Goal: Information Seeking & Learning: Check status

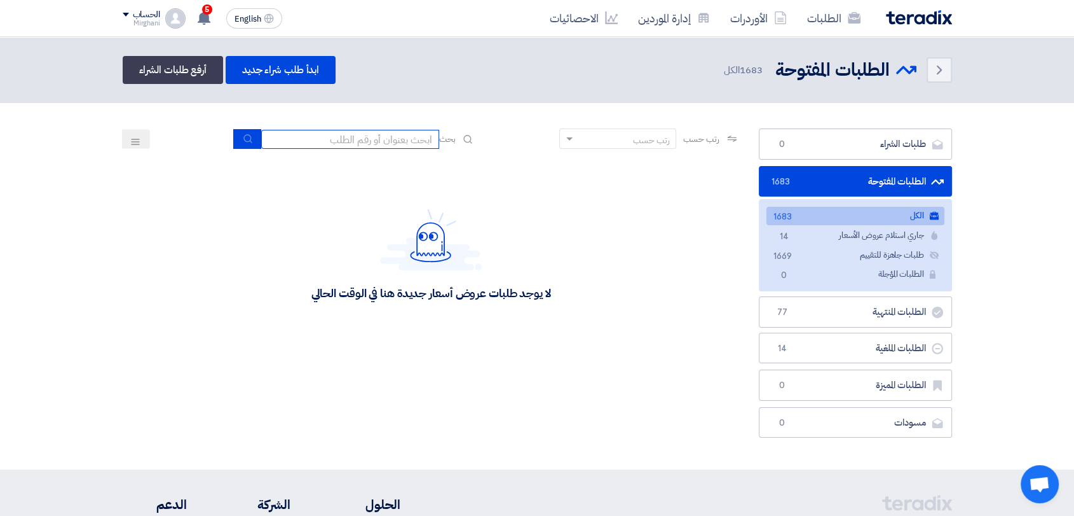
drag, startPoint x: 384, startPoint y: 137, endPoint x: 385, endPoint y: 147, distance: 9.6
click at [384, 137] on input at bounding box center [350, 139] width 178 height 19
type input "923"
click at [226, 137] on div "رتب حسب رتب حسب بحث 923" at bounding box center [431, 143] width 617 height 31
click at [233, 137] on button "submit" at bounding box center [247, 139] width 28 height 20
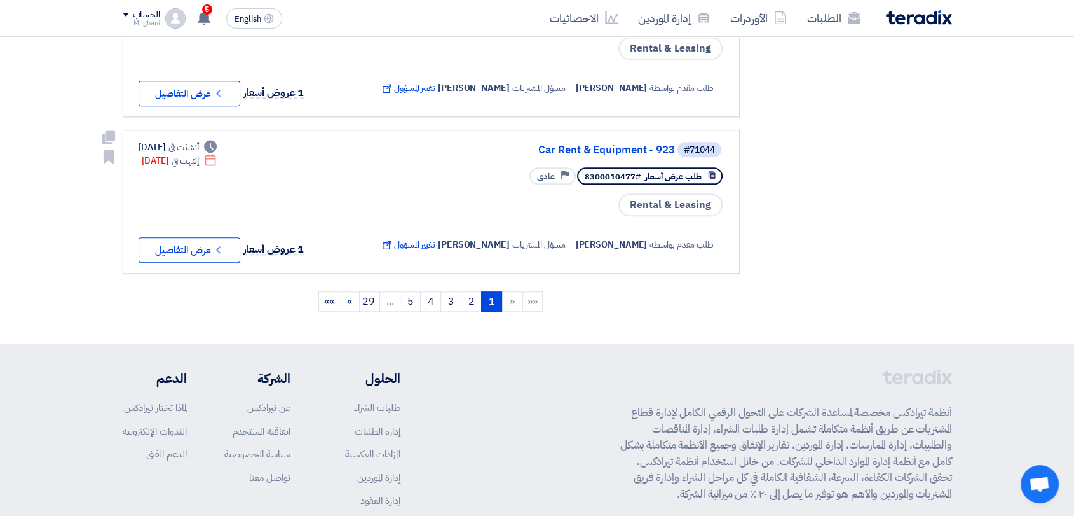
scroll to position [1412, 0]
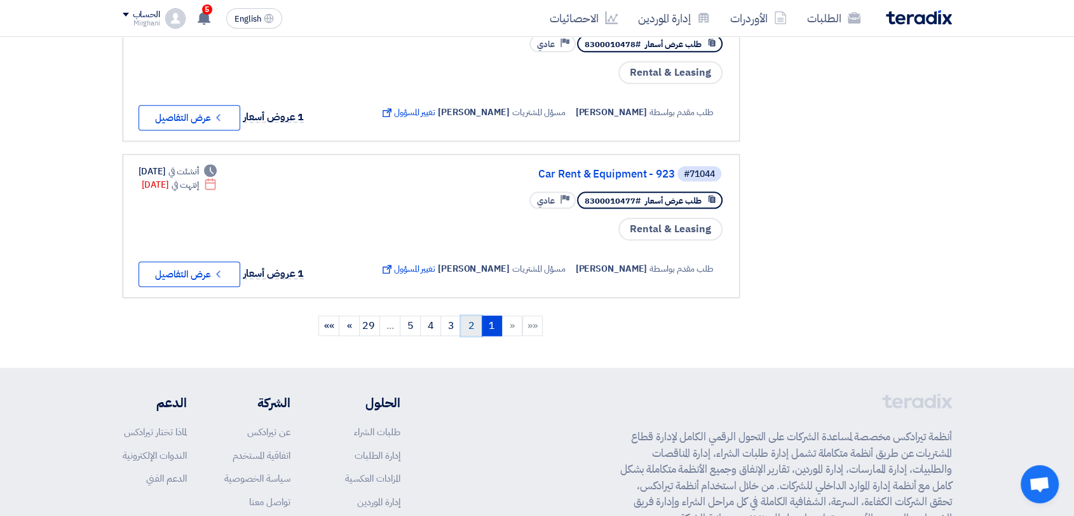
click at [470, 316] on link "2" at bounding box center [471, 325] width 21 height 20
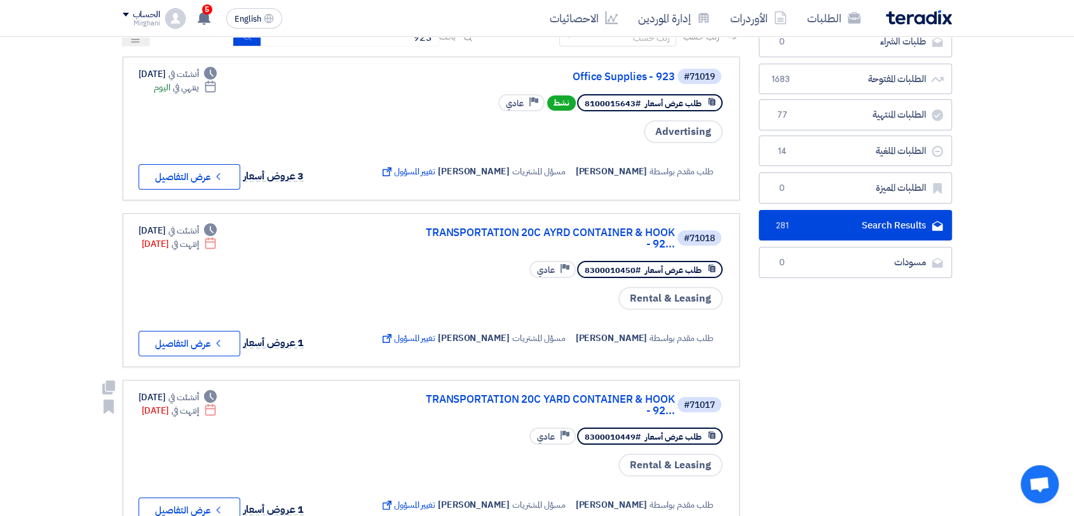
scroll to position [71, 0]
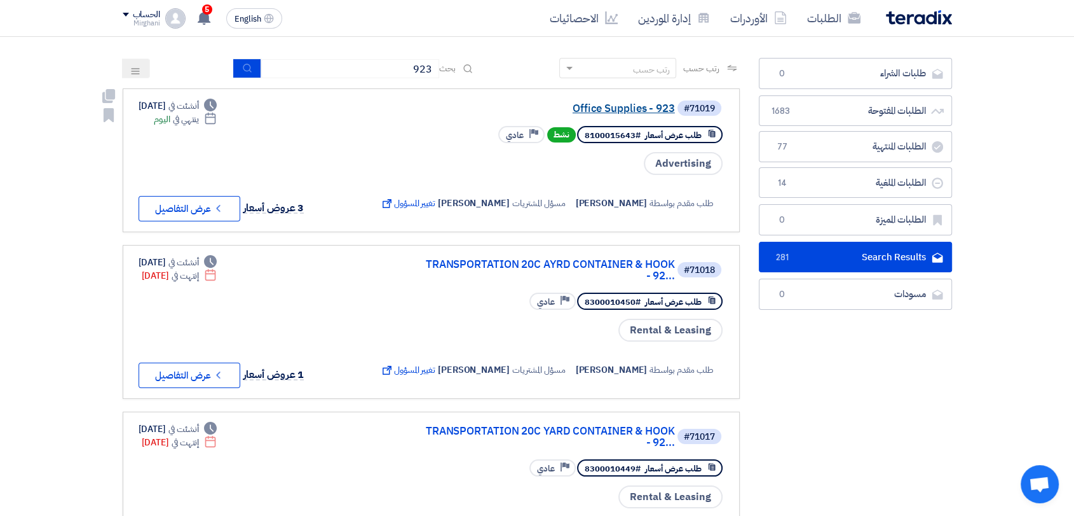
click at [631, 108] on link "Office Supplies - 923" at bounding box center [548, 108] width 254 height 11
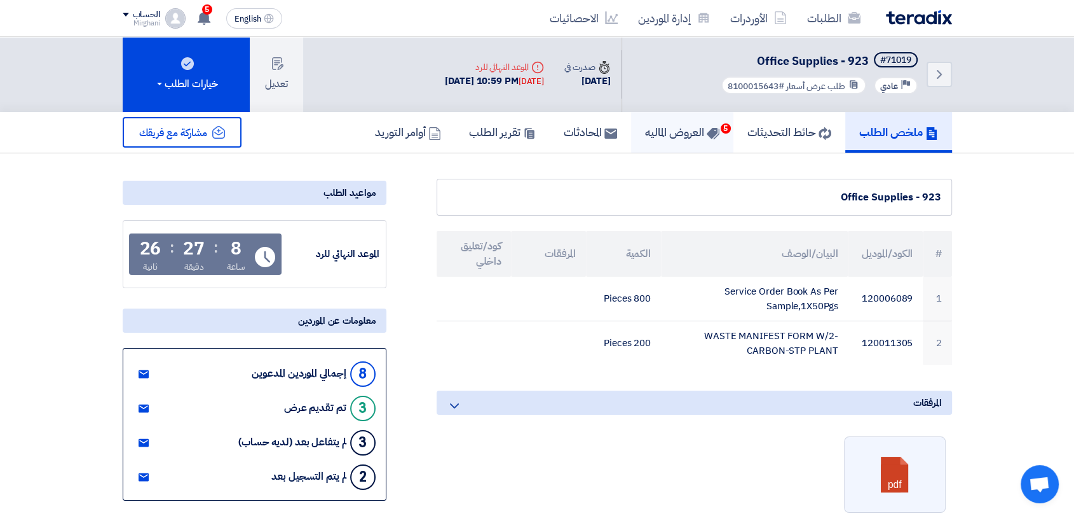
click at [687, 134] on h5 "العروض الماليه 5" at bounding box center [682, 132] width 74 height 15
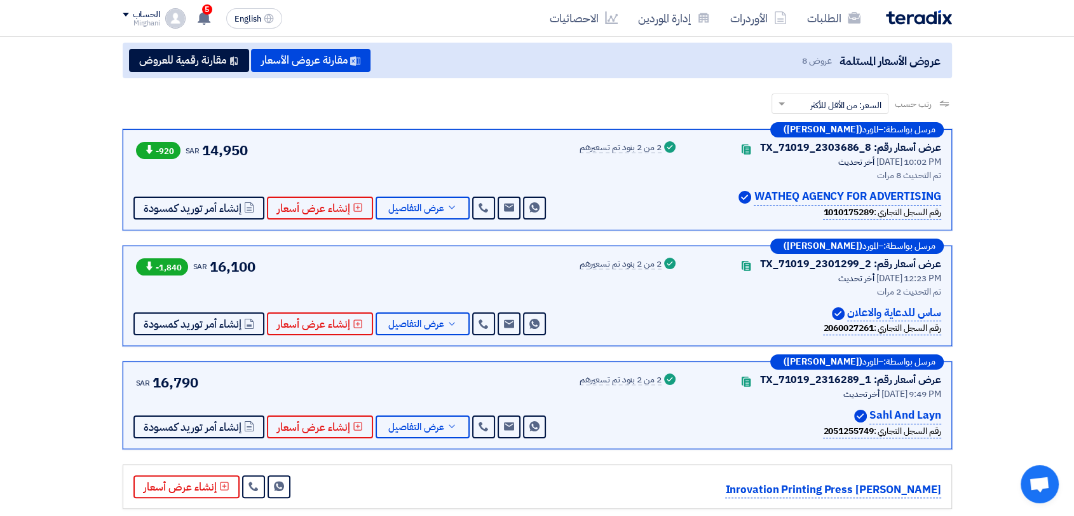
scroll to position [212, 0]
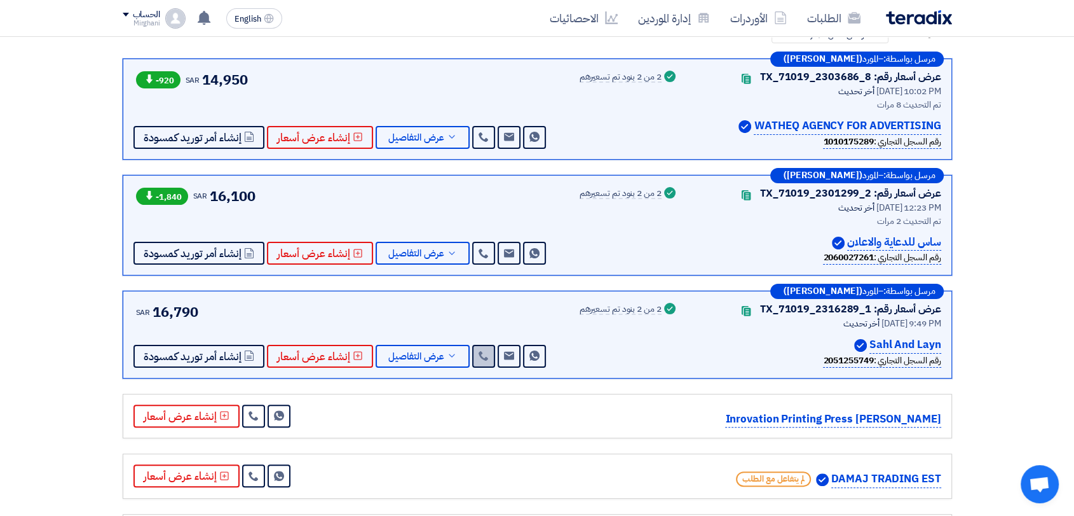
click at [475, 364] on link at bounding box center [483, 356] width 23 height 23
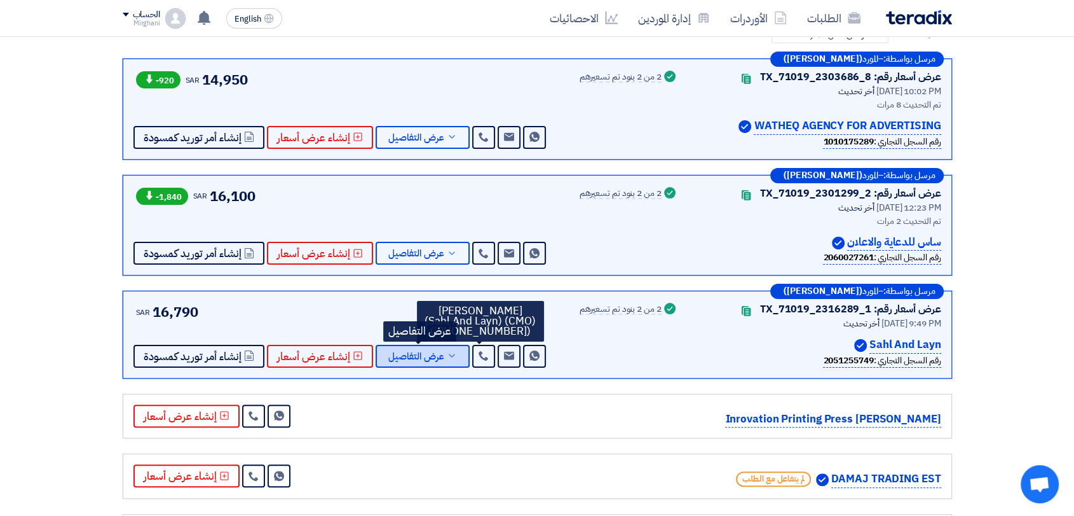
click at [421, 360] on span "عرض التفاصيل" at bounding box center [416, 357] width 56 height 10
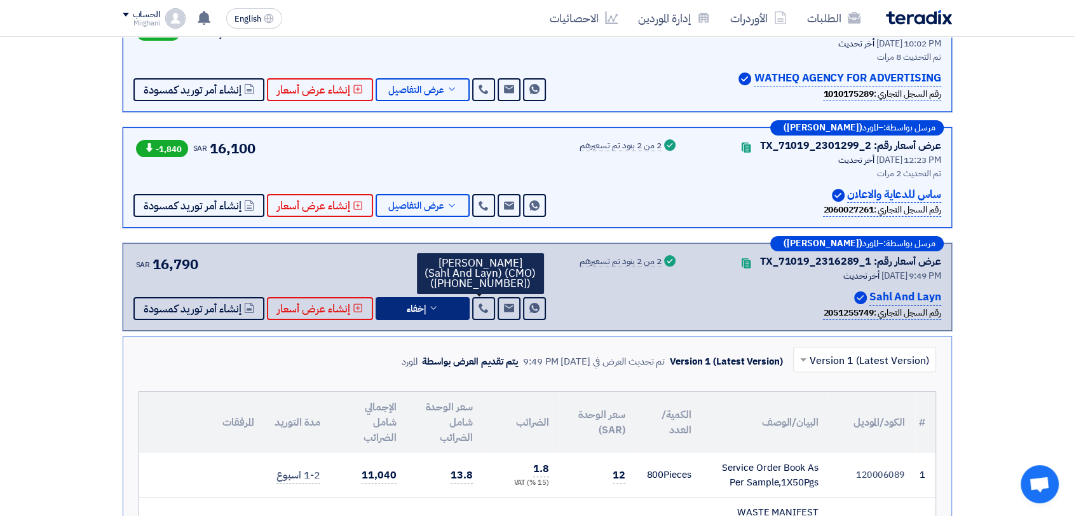
scroll to position [353, 0]
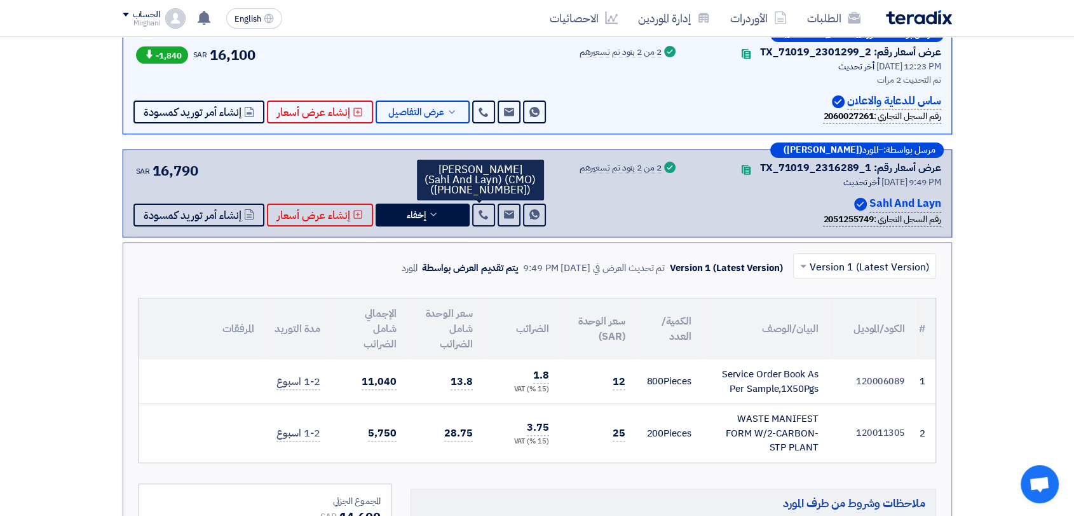
drag, startPoint x: 750, startPoint y: 374, endPoint x: 819, endPoint y: 392, distance: 70.9
click at [819, 392] on td "Service Order Book As Per Sample,1X50Pgs" at bounding box center [765, 381] width 127 height 44
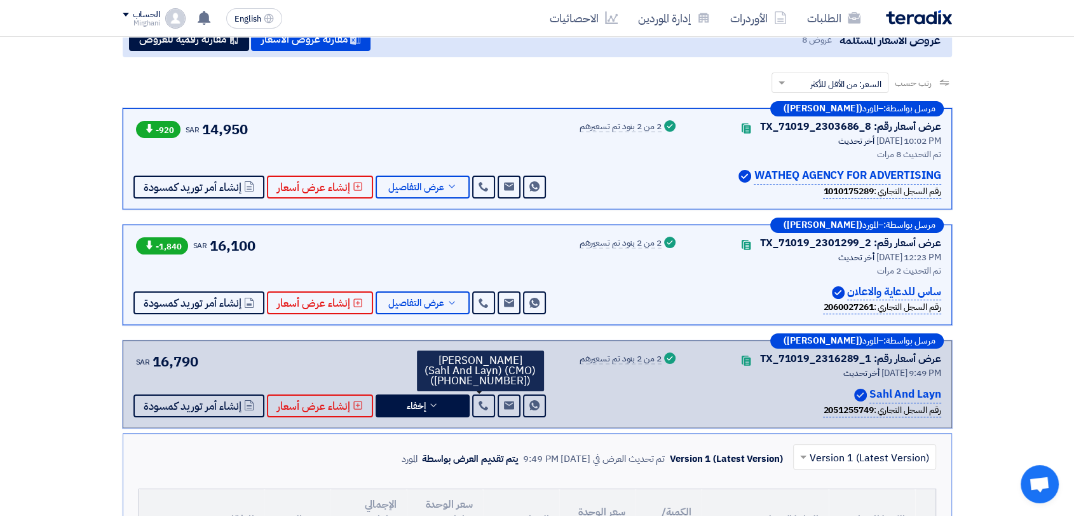
scroll to position [141, 0]
